Goal: Task Accomplishment & Management: Use online tool/utility

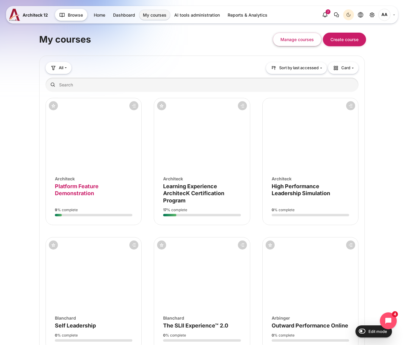
click at [70, 186] on span "Platform Feature Demonstration" at bounding box center [77, 189] width 44 height 13
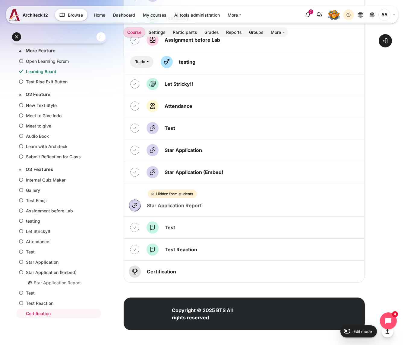
scroll to position [1637, 0]
click at [348, 331] on input "Edit mode" at bounding box center [346, 330] width 11 height 6
checkbox input "true"
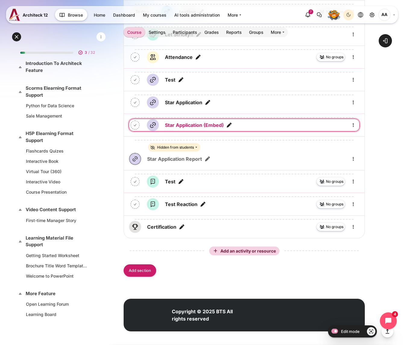
scroll to position [2020, 0]
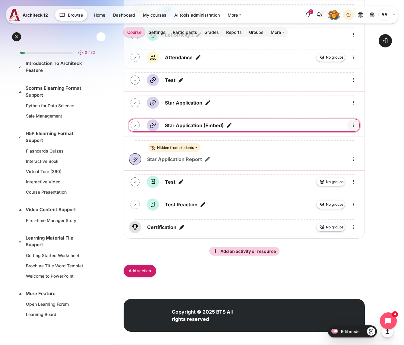
click at [357, 123] on link "Content" at bounding box center [354, 125] width 12 height 12
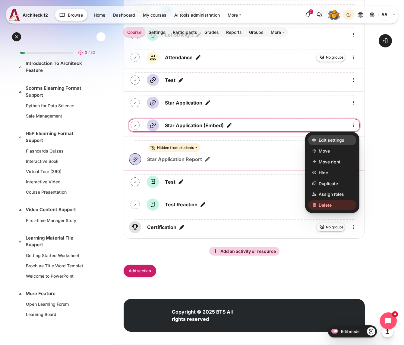
click at [344, 135] on link "Edit settings" at bounding box center [332, 140] width 48 height 10
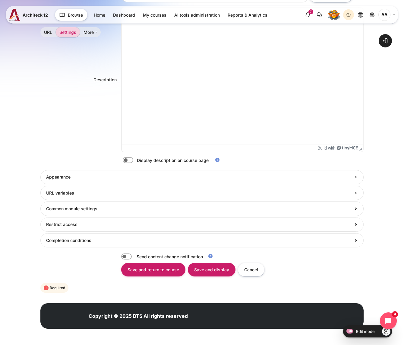
scroll to position [227, 0]
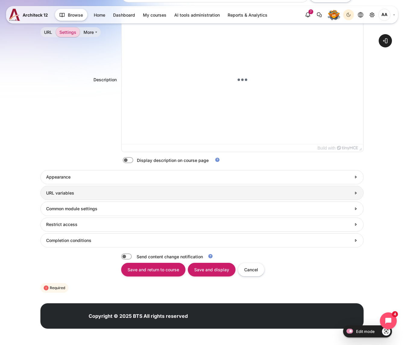
click at [169, 186] on link "URL variables" at bounding box center [201, 193] width 323 height 14
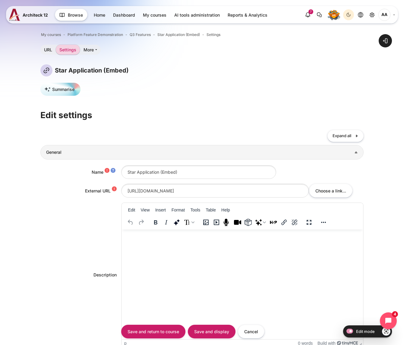
scroll to position [0, 0]
click at [92, 33] on span "Platform Feature Demonstration" at bounding box center [96, 34] width 56 height 5
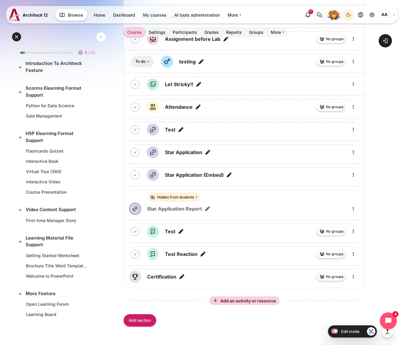
scroll to position [1934, 0]
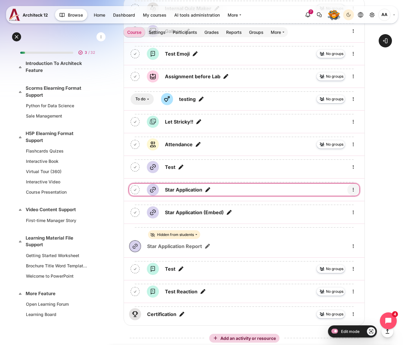
click at [352, 186] on icon "Edit" at bounding box center [353, 189] width 7 height 7
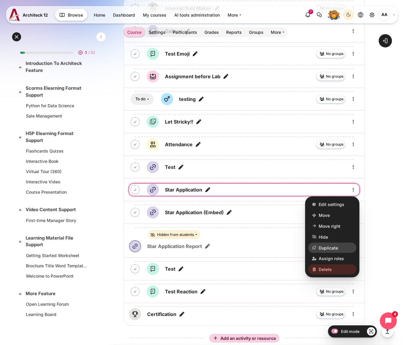
click at [335, 244] on span "Duplicate" at bounding box center [328, 247] width 19 height 6
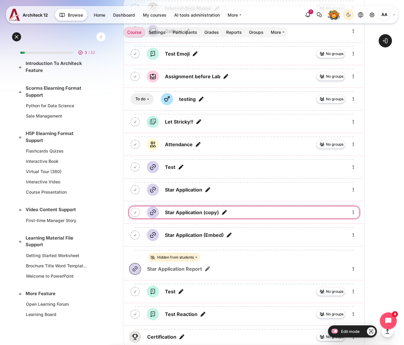
click at [225, 209] on icon "Edit title" at bounding box center [224, 212] width 6 height 6
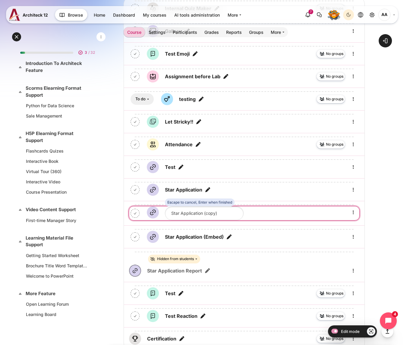
click at [211, 208] on input "Star Application (copy)" at bounding box center [204, 213] width 79 height 14
drag, startPoint x: 204, startPoint y: 209, endPoint x: 243, endPoint y: 208, distance: 38.3
click at [243, 208] on input "Star Application (copy)" at bounding box center [204, 213] width 79 height 14
type input "Star Application 3"
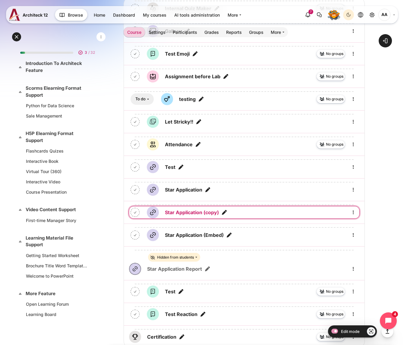
click at [194, 209] on link "Star Application (copy) URL" at bounding box center [192, 211] width 54 height 7
click at [224, 210] on icon "Edit title" at bounding box center [224, 212] width 6 height 6
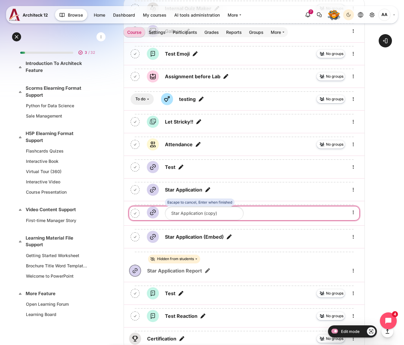
click at [203, 212] on input "Star Application (copy)" at bounding box center [204, 213] width 79 height 14
drag, startPoint x: 205, startPoint y: 210, endPoint x: 236, endPoint y: 210, distance: 31.4
click at [236, 210] on input "Star Application (copy)" at bounding box center [204, 213] width 79 height 14
type input "Star Application 3"
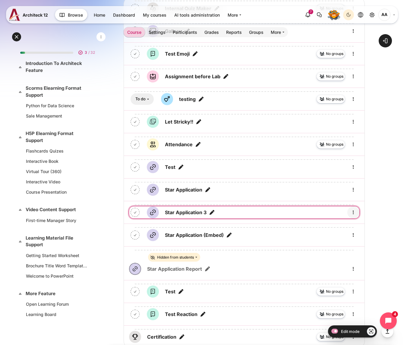
click at [353, 208] on icon "Edit" at bounding box center [353, 211] width 7 height 7
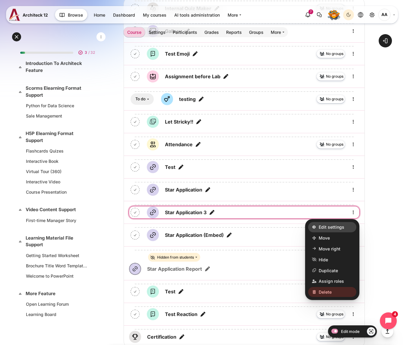
click at [342, 224] on span "Edit settings" at bounding box center [332, 227] width 26 height 6
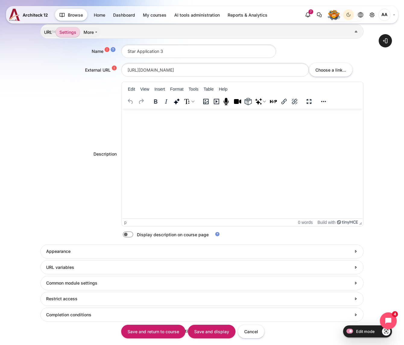
scroll to position [111, 0]
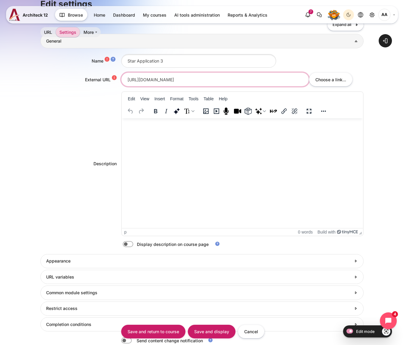
drag, startPoint x: 195, startPoint y: 81, endPoint x: 92, endPoint y: 78, distance: 103.5
click at [92, 78] on div "External URL https://starapp.architeck.net Choose a link... Choose a file..." at bounding box center [201, 79] width 323 height 14
paste input "://starapp3.seasiacenter.com/"
type input "http://starapp3.seasiacenter.com"
click at [398, 100] on div "Open block drawer" at bounding box center [202, 167] width 404 height 522
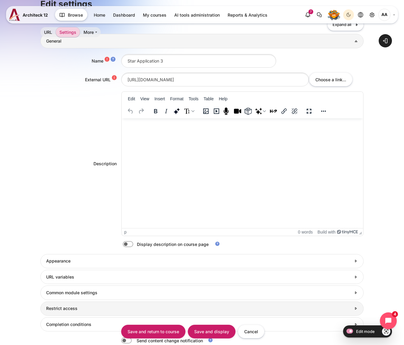
scroll to position [151, 0]
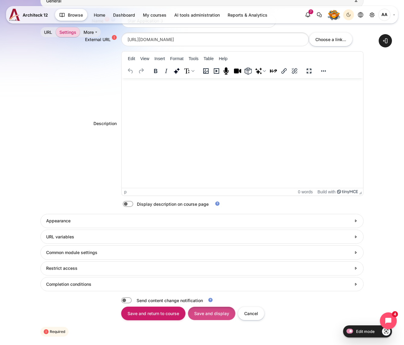
click at [218, 313] on input "Save and display" at bounding box center [212, 313] width 48 height 14
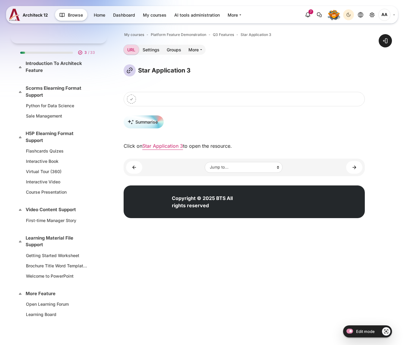
scroll to position [262, 0]
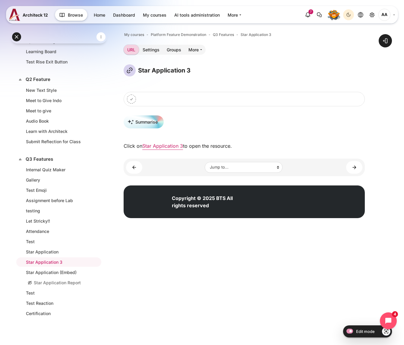
drag, startPoint x: 0, startPoint y: 0, endPoint x: 234, endPoint y: 124, distance: 265.3
click at [234, 124] on div "Summarise" at bounding box center [244, 124] width 241 height 18
click at [167, 145] on link "Star Application 3" at bounding box center [162, 146] width 41 height 6
click at [249, 60] on div "My courses Platform Feature Demonstration Q3 Features Star Application 3 URL Se…" at bounding box center [244, 103] width 241 height 145
click at [167, 145] on link "Star Application 3" at bounding box center [162, 146] width 41 height 6
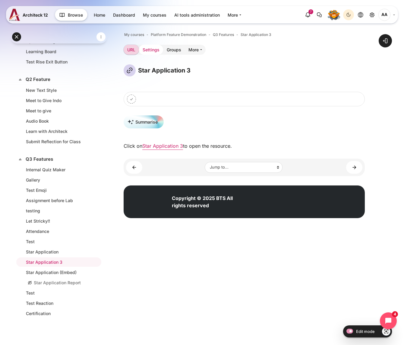
click at [155, 49] on link "Settings" at bounding box center [151, 50] width 24 height 10
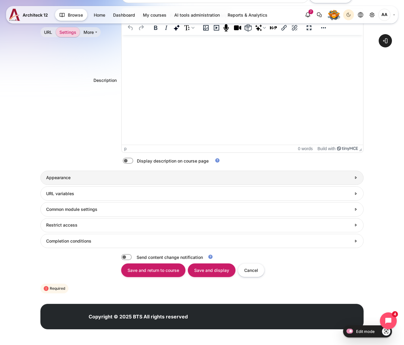
click at [106, 180] on h3 "Appearance" at bounding box center [198, 177] width 305 height 5
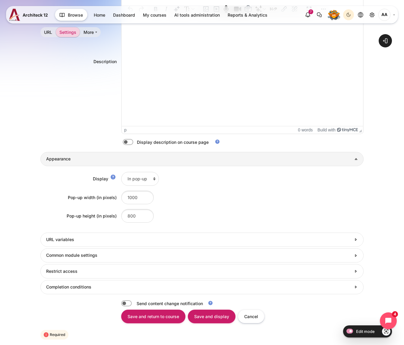
scroll to position [218, 0]
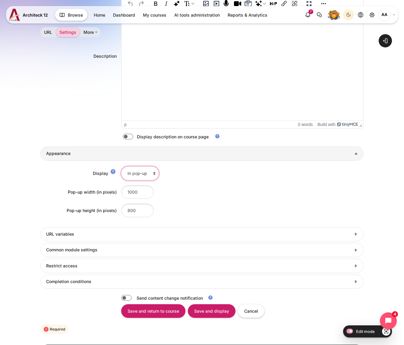
select select "1"
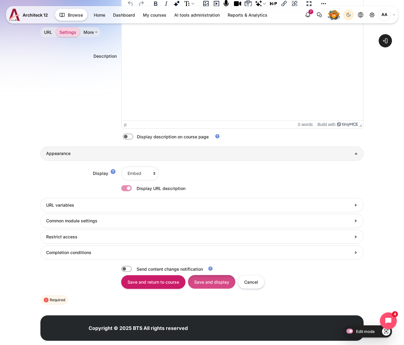
click at [214, 276] on input "Save and display" at bounding box center [212, 282] width 48 height 14
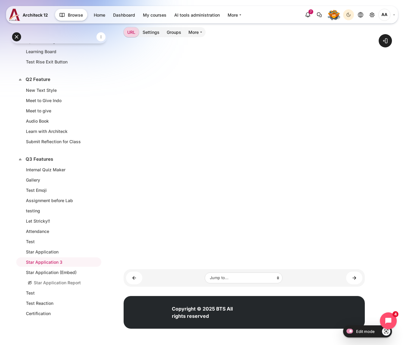
scroll to position [186, 0]
